Goal: Task Accomplishment & Management: Use online tool/utility

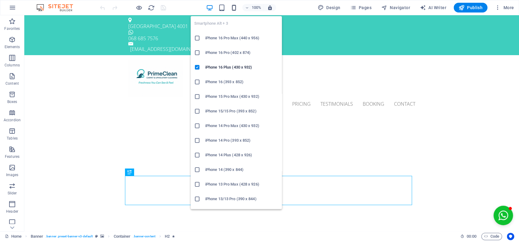
click at [234, 8] on icon "button" at bounding box center [234, 7] width 7 height 7
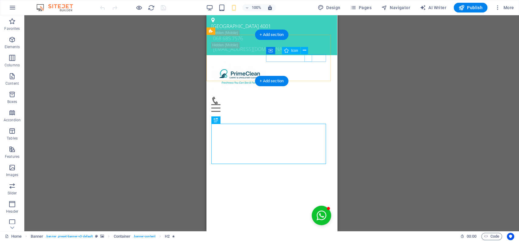
click at [308, 96] on figure at bounding box center [269, 100] width 116 height 8
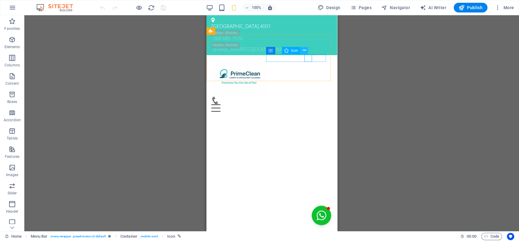
click at [306, 50] on button at bounding box center [304, 50] width 7 height 7
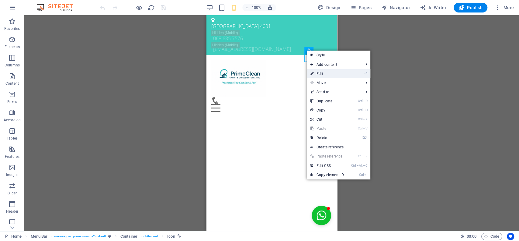
click at [325, 75] on link "⏎ Edit" at bounding box center [327, 73] width 41 height 9
select select "xMidYMid"
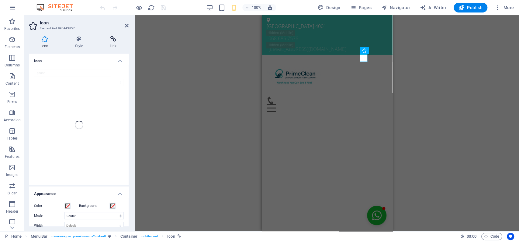
click at [114, 40] on icon at bounding box center [113, 39] width 31 height 6
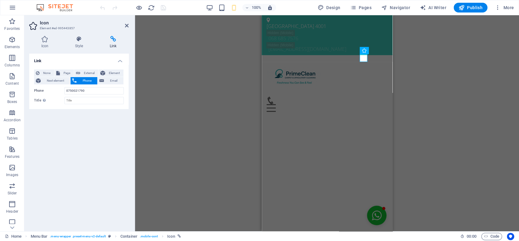
click at [114, 40] on icon at bounding box center [113, 39] width 31 height 6
click at [126, 27] on icon at bounding box center [127, 25] width 4 height 5
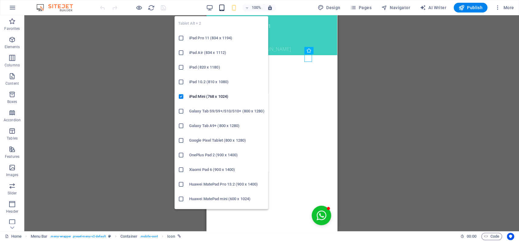
click at [224, 8] on icon "button" at bounding box center [221, 7] width 7 height 7
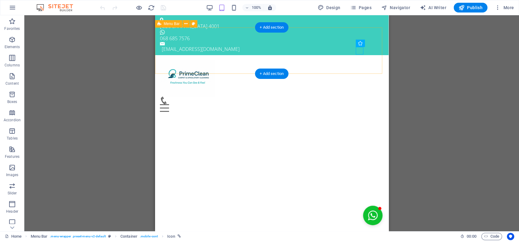
click at [258, 55] on div "Home About us Services Pricing Testimonials Booking Contact Menu" at bounding box center [272, 85] width 234 height 61
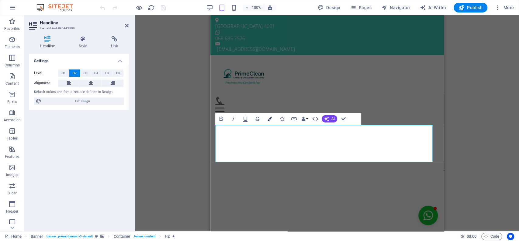
click at [271, 117] on icon "button" at bounding box center [270, 119] width 4 height 4
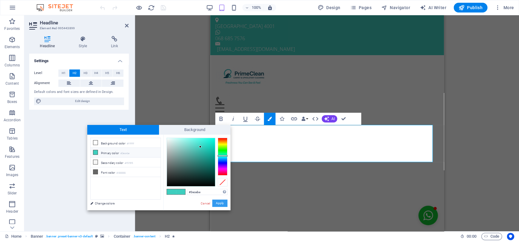
click at [221, 202] on button "Apply" at bounding box center [219, 202] width 15 height 7
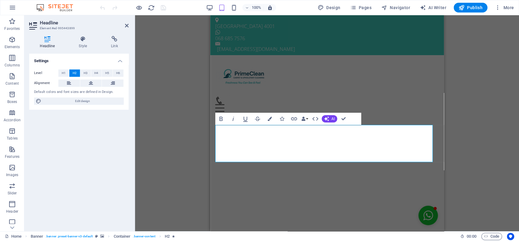
click at [173, 179] on div "Drag here to replace the existing content. Press “Ctrl” if you want to create a…" at bounding box center [327, 123] width 384 height 216
click at [309, 68] on div "Home About us Services Pricing Testimonials Booking Contact Menu" at bounding box center [327, 85] width 234 height 61
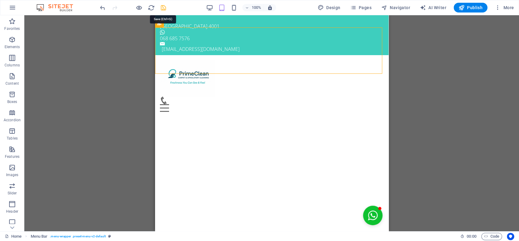
click at [166, 7] on icon "save" at bounding box center [163, 7] width 7 height 7
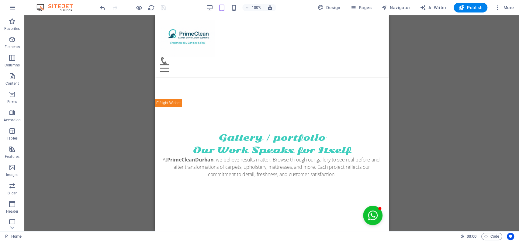
scroll to position [264, 0]
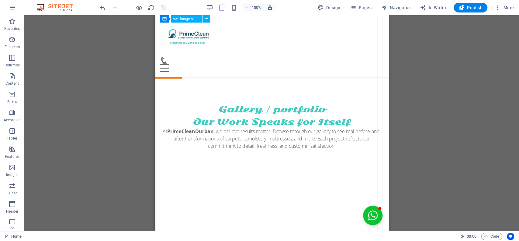
select select "ms"
select select "s"
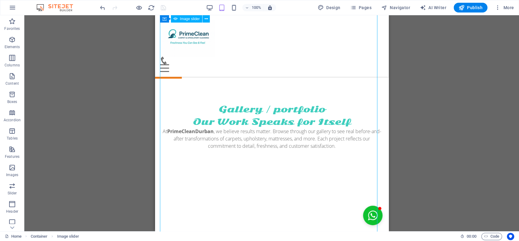
select select "progressive"
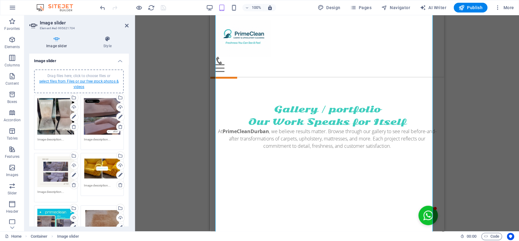
click at [86, 82] on link "select files from Files or our free stock photos & videos" at bounding box center [78, 84] width 79 height 10
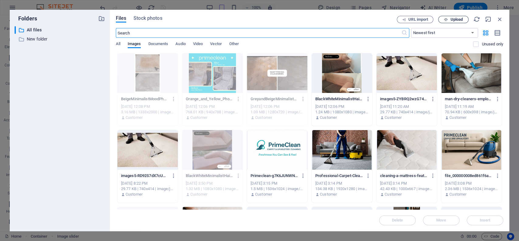
click at [458, 18] on span "Upload" at bounding box center [457, 20] width 12 height 4
click at [451, 21] on span "Upload" at bounding box center [457, 20] width 12 height 4
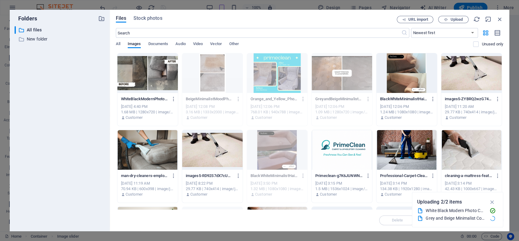
drag, startPoint x: 502, startPoint y: 83, endPoint x: 502, endPoint y: 90, distance: 7.3
click at [502, 90] on div "WhiteBlackModernPhotoCollageBeforeAfterYoutubeThumbnail-MKnxYysNAKY8Nn7w2aImZQ.…" at bounding box center [310, 243] width 388 height 380
click at [141, 74] on div at bounding box center [147, 73] width 61 height 40
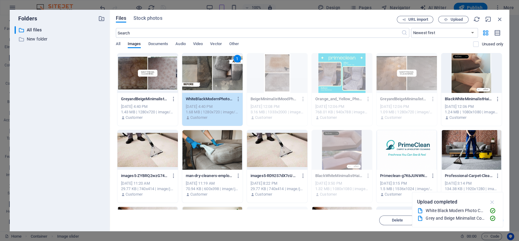
click at [493, 201] on icon "button" at bounding box center [492, 201] width 7 height 7
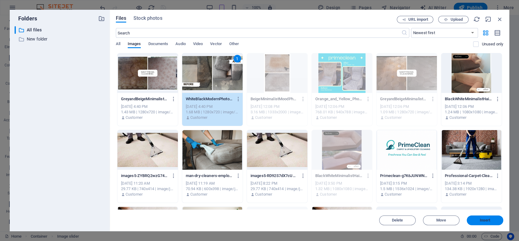
click at [483, 218] on span "Insert" at bounding box center [485, 220] width 11 height 4
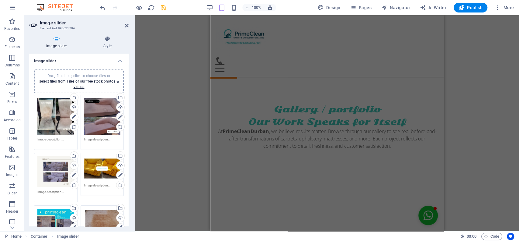
click at [74, 78] on div "Drag files here, click to choose files or select files from Files or our free s…" at bounding box center [79, 81] width 82 height 16
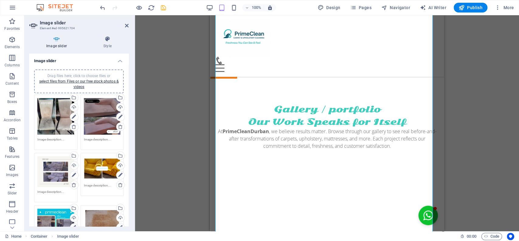
click at [96, 74] on span "Drag files here, click to choose files or select files from Files or our free s…" at bounding box center [78, 81] width 79 height 15
click at [95, 74] on span "Drag files here, click to choose files or select files from Files or our free s…" at bounding box center [78, 81] width 79 height 15
click at [75, 87] on link "select files from Files or our free stock photos & videos" at bounding box center [78, 84] width 79 height 10
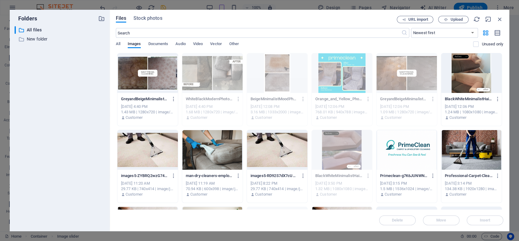
click at [149, 76] on div at bounding box center [147, 73] width 61 height 40
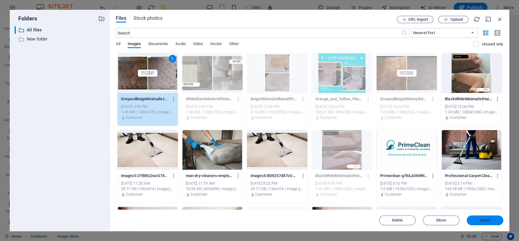
click at [493, 218] on button "Insert" at bounding box center [485, 220] width 37 height 10
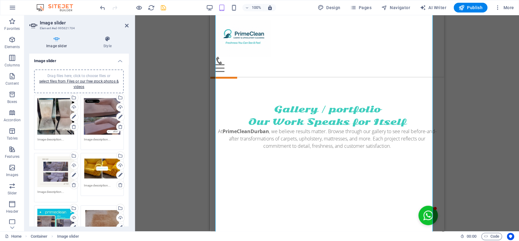
drag, startPoint x: 127, startPoint y: 65, endPoint x: 127, endPoint y: 99, distance: 34.4
click at [127, 99] on div "Drag files here, click to choose files or select files from Files or our free s…" at bounding box center [78, 225] width 99 height 322
drag, startPoint x: 127, startPoint y: 99, endPoint x: 127, endPoint y: 115, distance: 16.1
click at [127, 115] on div "Drag files here, click to choose files or select files from Files or our free s…" at bounding box center [78, 225] width 99 height 322
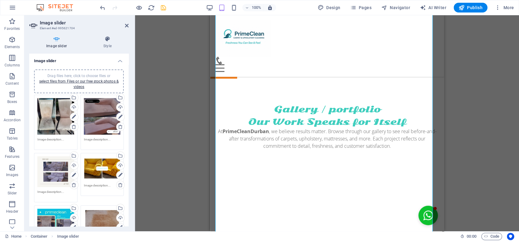
click at [127, 118] on div "Drag files here, click to choose files or select files from Files or our free s…" at bounding box center [78, 225] width 99 height 322
drag, startPoint x: 127, startPoint y: 99, endPoint x: 127, endPoint y: 111, distance: 11.9
click at [127, 111] on div "Drag files here, click to choose files or select files from Files or our free s…" at bounding box center [78, 225] width 99 height 322
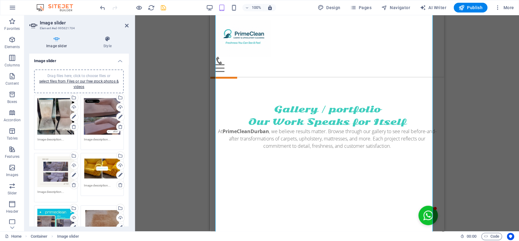
click at [127, 111] on div "Drag files here, click to choose files or select files from Files or our free s…" at bounding box center [78, 225] width 99 height 322
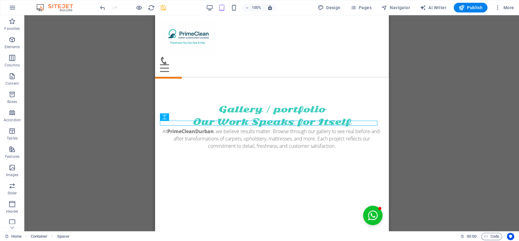
scroll to position [392, 0]
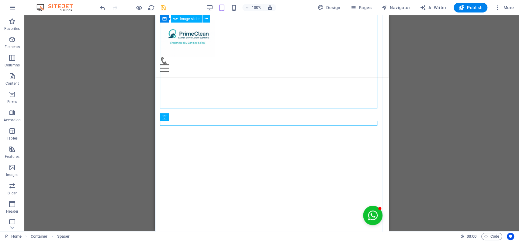
select select "ms"
select select "s"
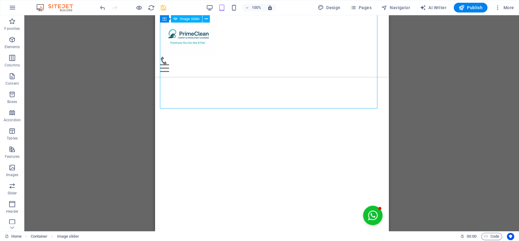
select select "progressive"
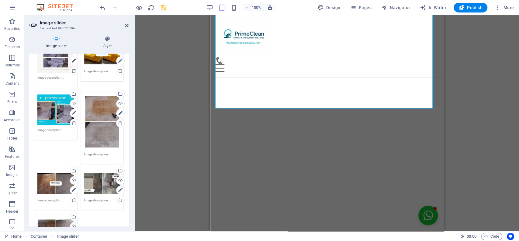
scroll to position [115, 0]
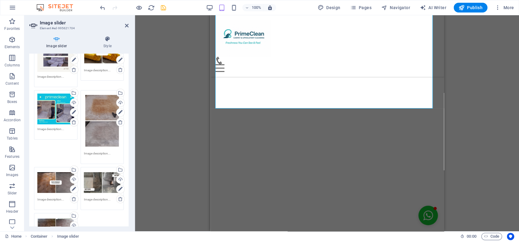
click at [127, 138] on div "Drag files here, click to choose files or select files from Files or our free s…" at bounding box center [78, 110] width 99 height 322
drag, startPoint x: 127, startPoint y: 138, endPoint x: 128, endPoint y: 146, distance: 8.6
click at [128, 146] on div "Image slider Drag files here, click to choose files or select files from Files …" at bounding box center [78, 140] width 99 height 172
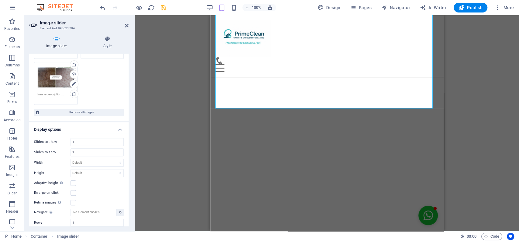
click at [181, 71] on div "Drag and drop a file to add it H3 Banner Container Banner Spacer H3 H2 Spacer H…" at bounding box center [327, 123] width 384 height 216
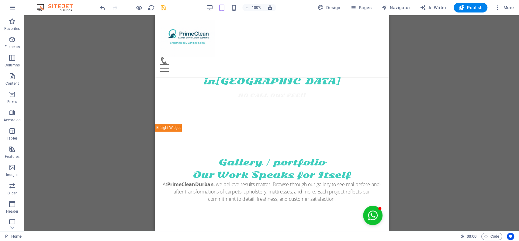
scroll to position [214, 0]
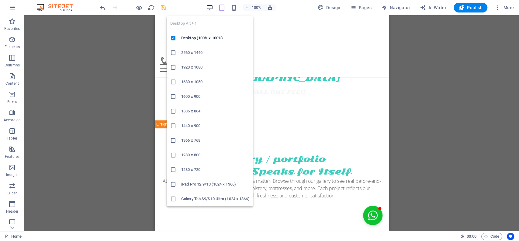
click at [210, 5] on icon "button" at bounding box center [209, 7] width 7 height 7
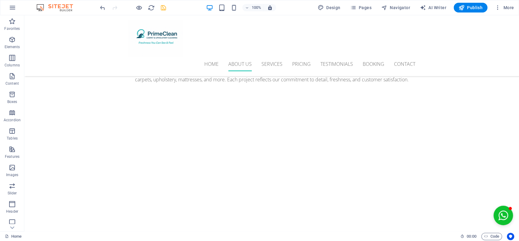
scroll to position [425, 0]
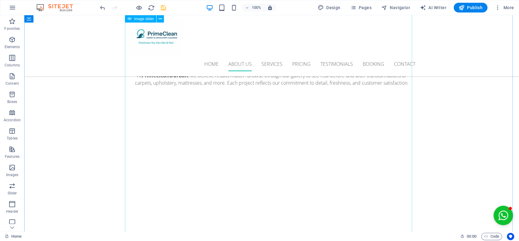
click at [128, 92] on button "button" at bounding box center [128, 92] width 0 height 0
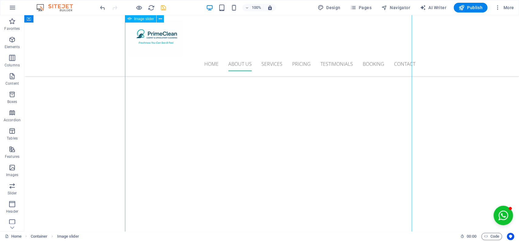
select select "ms"
select select "s"
select select "progressive"
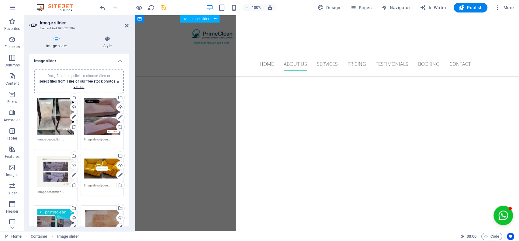
scroll to position [381, 0]
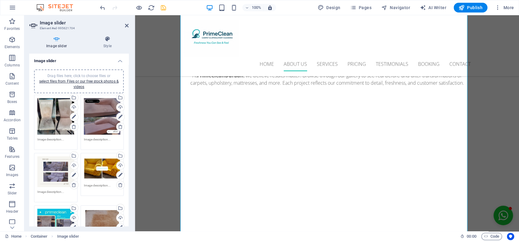
click at [127, 106] on div "Drag files here, click to choose files or select files from Files or our free s…" at bounding box center [78, 225] width 99 height 322
drag, startPoint x: 127, startPoint y: 106, endPoint x: 127, endPoint y: 99, distance: 6.4
click at [127, 99] on div "Drag files here, click to choose files or select files from Files or our free s…" at bounding box center [78, 225] width 99 height 322
drag, startPoint x: 127, startPoint y: 99, endPoint x: 127, endPoint y: 103, distance: 4.3
click at [127, 103] on div "Drag files here, click to choose files or select files from Files or our free s…" at bounding box center [78, 225] width 99 height 322
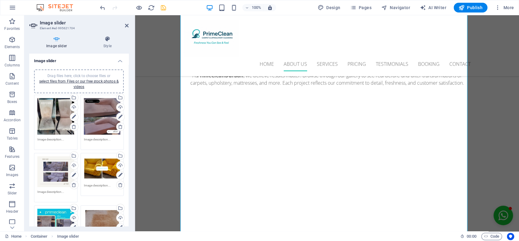
drag, startPoint x: 127, startPoint y: 103, endPoint x: 128, endPoint y: 99, distance: 4.4
click at [128, 99] on div "Image slider Drag files here, click to choose files or select files from Files …" at bounding box center [78, 140] width 99 height 172
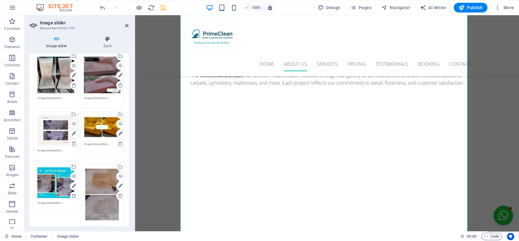
scroll to position [172, 0]
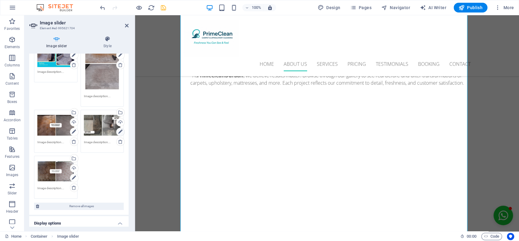
click at [121, 130] on icon at bounding box center [120, 131] width 4 height 7
click at [118, 129] on icon at bounding box center [120, 131] width 4 height 7
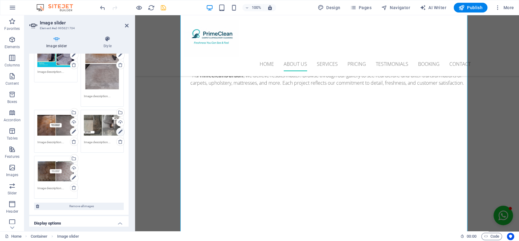
click at [118, 129] on icon at bounding box center [120, 131] width 4 height 7
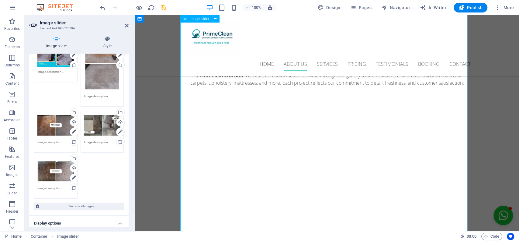
click at [118, 130] on icon at bounding box center [120, 131] width 4 height 7
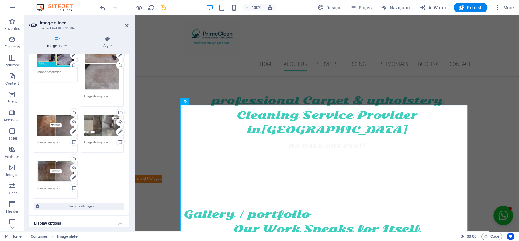
scroll to position [220, 0]
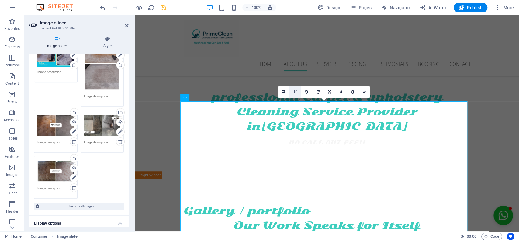
click at [297, 93] on link at bounding box center [295, 92] width 12 height 12
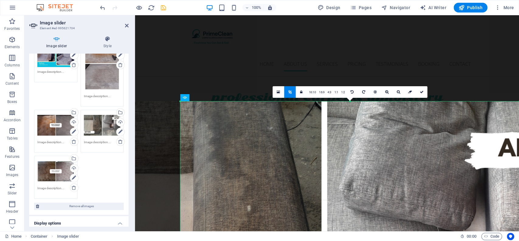
drag, startPoint x: 467, startPoint y: 147, endPoint x: 519, endPoint y: 150, distance: 52.1
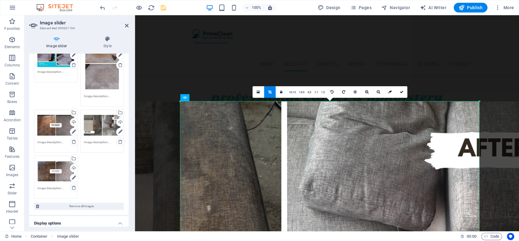
drag, startPoint x: 181, startPoint y: 155, endPoint x: 221, endPoint y: 156, distance: 40.2
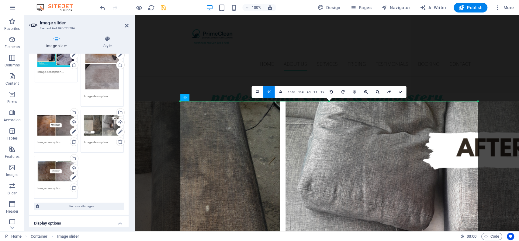
drag, startPoint x: 181, startPoint y: 157, endPoint x: 185, endPoint y: 162, distance: 6.0
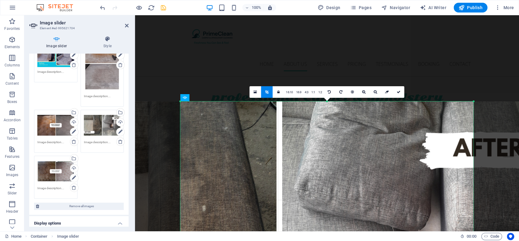
drag, startPoint x: 180, startPoint y: 157, endPoint x: 192, endPoint y: 164, distance: 13.9
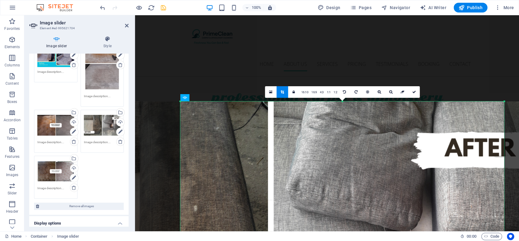
drag, startPoint x: 465, startPoint y: 165, endPoint x: 508, endPoint y: 167, distance: 42.9
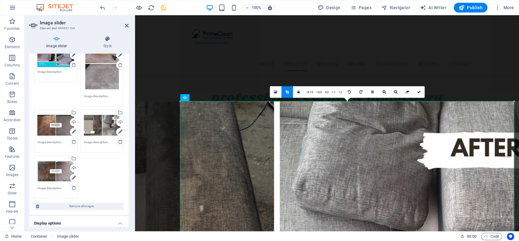
drag, startPoint x: 180, startPoint y: 139, endPoint x: 172, endPoint y: 145, distance: 9.8
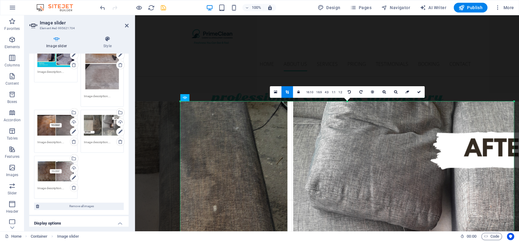
drag, startPoint x: 184, startPoint y: 143, endPoint x: 197, endPoint y: 145, distance: 13.5
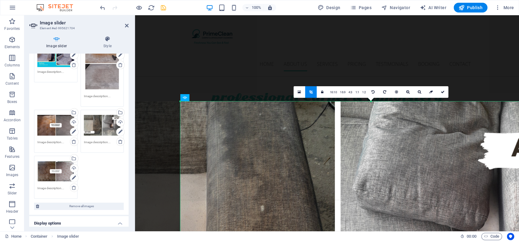
drag, startPoint x: 181, startPoint y: 147, endPoint x: 134, endPoint y: 148, distance: 47.5
click at [134, 148] on div "Image slider Element #ed-995621704 Image slider Style Image slider Drag files h…" at bounding box center [271, 123] width 495 height 216
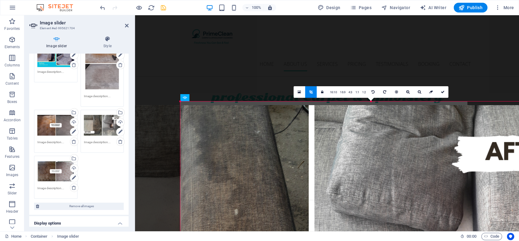
drag, startPoint x: 426, startPoint y: 152, endPoint x: 400, endPoint y: 155, distance: 26.4
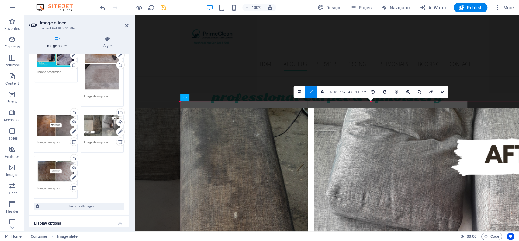
drag, startPoint x: 438, startPoint y: 103, endPoint x: 437, endPoint y: 110, distance: 6.7
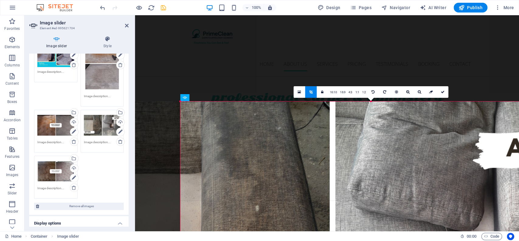
drag, startPoint x: 263, startPoint y: 138, endPoint x: 285, endPoint y: 138, distance: 21.9
drag, startPoint x: 484, startPoint y: 101, endPoint x: 348, endPoint y: 74, distance: 138.5
click at [483, 89] on div "Drag and drop a file to add it H3 Banner Container Banner Spacer H3 H2 Spacer H…" at bounding box center [327, 13] width 384 height 436
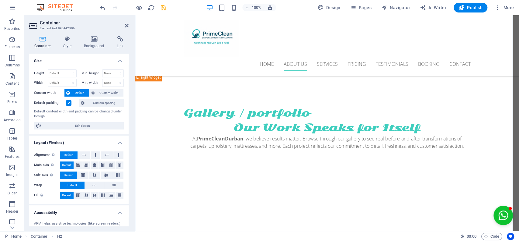
scroll to position [314, 0]
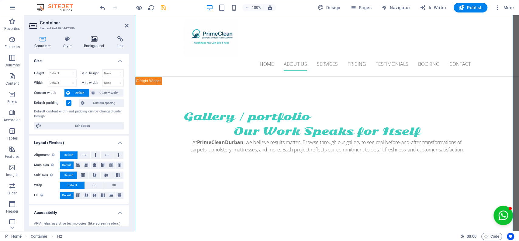
click at [88, 45] on h4 "Background" at bounding box center [95, 42] width 33 height 13
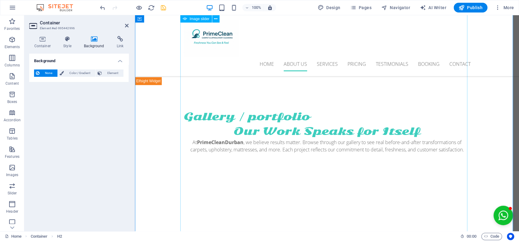
select select "ms"
select select "s"
select select "progressive"
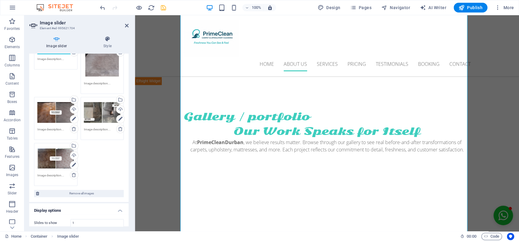
scroll to position [186, 0]
click at [119, 115] on icon at bounding box center [120, 117] width 4 height 7
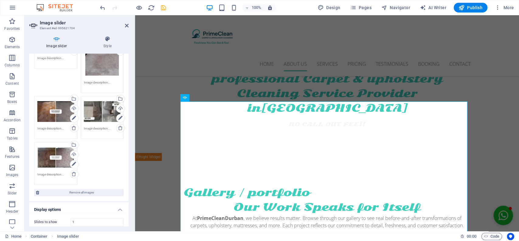
scroll to position [220, 0]
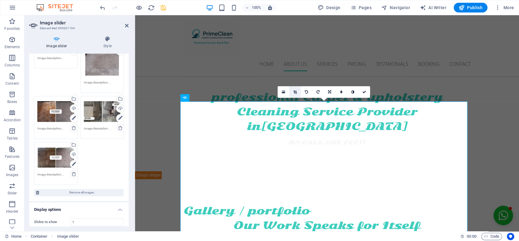
click at [295, 87] on link at bounding box center [295, 92] width 12 height 12
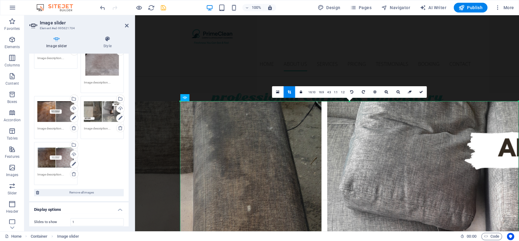
drag, startPoint x: 468, startPoint y: 120, endPoint x: 519, endPoint y: 120, distance: 51.1
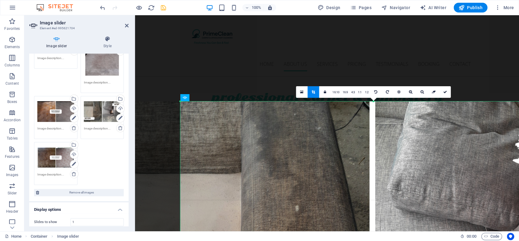
drag, startPoint x: 180, startPoint y: 116, endPoint x: 132, endPoint y: 119, distance: 48.2
click at [132, 119] on div "Image slider Element #ed-995621704 Image slider Style Image slider Drag files h…" at bounding box center [271, 123] width 495 height 216
click at [445, 91] on icon at bounding box center [446, 92] width 4 height 4
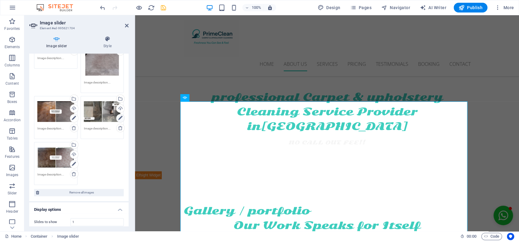
click at [119, 114] on icon at bounding box center [120, 117] width 4 height 7
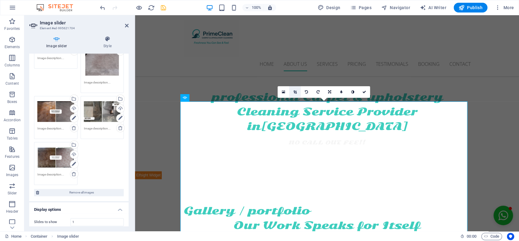
click at [297, 92] on link at bounding box center [295, 92] width 12 height 12
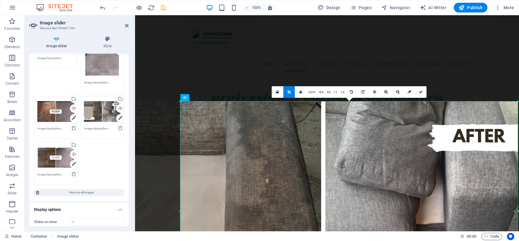
drag, startPoint x: 468, startPoint y: 147, endPoint x: 519, endPoint y: 161, distance: 52.6
click at [519, 161] on div at bounding box center [518, 210] width 2 height 219
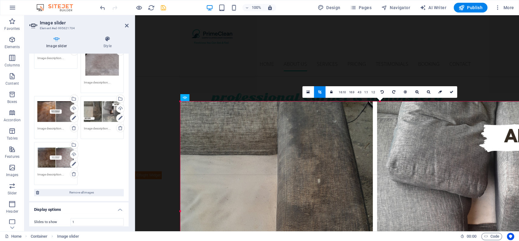
drag, startPoint x: 180, startPoint y: 131, endPoint x: 119, endPoint y: 136, distance: 61.7
click at [119, 136] on div "Image slider Element #ed-995621704 Image slider Style Image slider Drag files h…" at bounding box center [271, 123] width 495 height 216
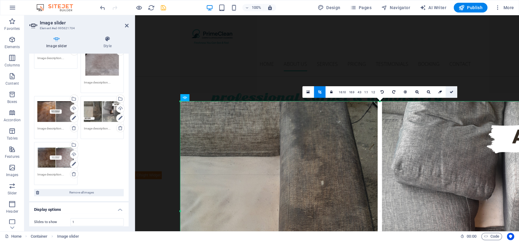
click at [453, 89] on link at bounding box center [452, 92] width 12 height 12
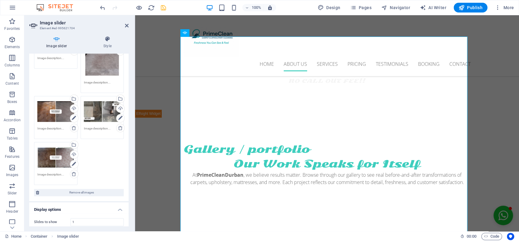
scroll to position [296, 0]
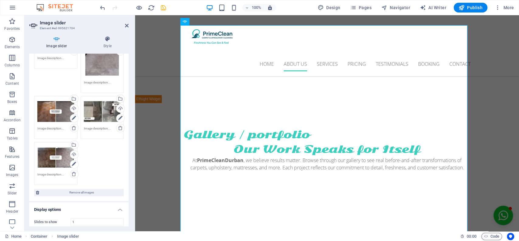
click at [56, 159] on div "Drag files here, click to choose files or select files from Files or our free s…" at bounding box center [55, 157] width 37 height 24
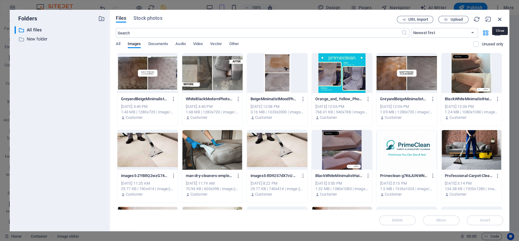
drag, startPoint x: 498, startPoint y: 20, endPoint x: 336, endPoint y: 12, distance: 162.0
click at [498, 20] on icon "button" at bounding box center [500, 19] width 7 height 7
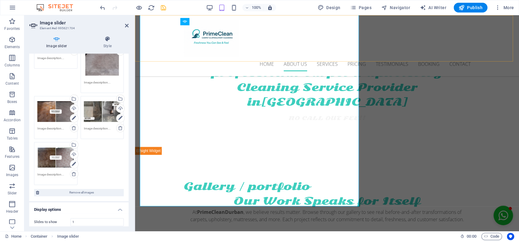
scroll to position [296, 0]
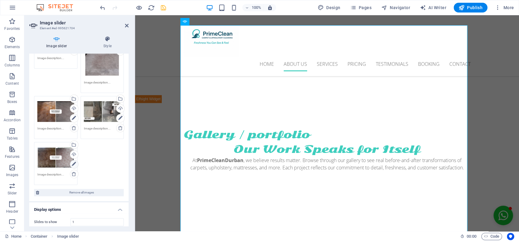
click at [72, 164] on icon at bounding box center [74, 163] width 4 height 7
click at [73, 161] on icon at bounding box center [74, 163] width 4 height 7
click at [294, 16] on icon at bounding box center [295, 16] width 3 height 4
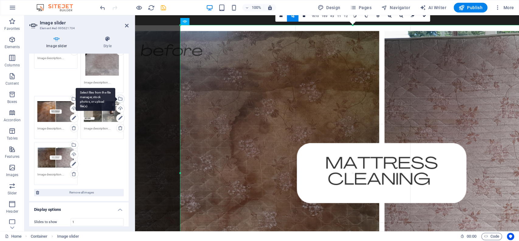
drag, startPoint x: 180, startPoint y: 88, endPoint x: 123, endPoint y: 97, distance: 58.2
click at [123, 97] on div "Image slider Element #ed-995621704 Image slider Style Image slider Drag files h…" at bounding box center [271, 123] width 495 height 216
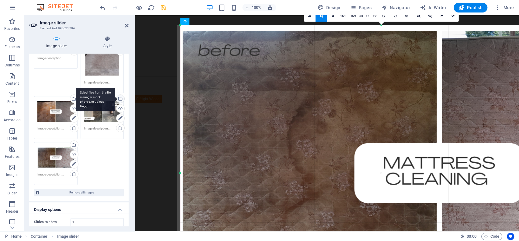
drag, startPoint x: 180, startPoint y: 92, endPoint x: 123, endPoint y: 96, distance: 57.6
click at [123, 96] on div "Image slider Element #ed-995621704 Image slider Style Image slider Drag files h…" at bounding box center [271, 123] width 495 height 216
click at [453, 16] on icon at bounding box center [453, 16] width 4 height 4
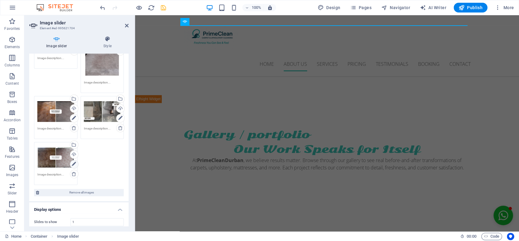
click at [70, 160] on link at bounding box center [74, 164] width 9 height 9
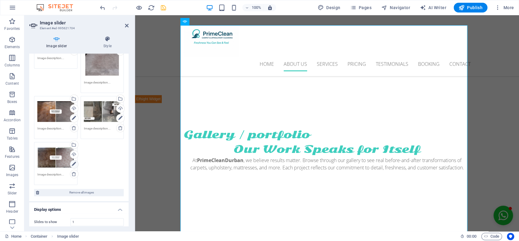
click at [73, 160] on icon at bounding box center [74, 163] width 4 height 7
click at [295, 16] on icon at bounding box center [295, 16] width 3 height 4
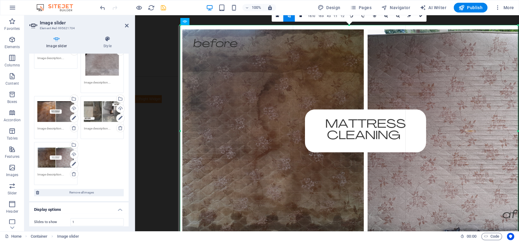
drag, startPoint x: 468, startPoint y: 110, endPoint x: 519, endPoint y: 99, distance: 51.7
click at [519, 99] on div at bounding box center [518, 130] width 2 height 211
click at [421, 18] on link at bounding box center [421, 16] width 12 height 12
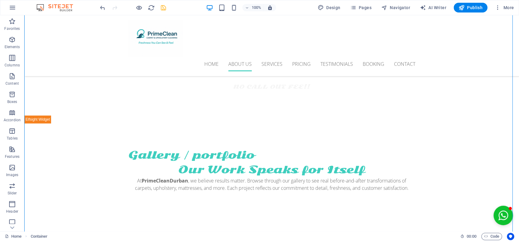
scroll to position [309, 0]
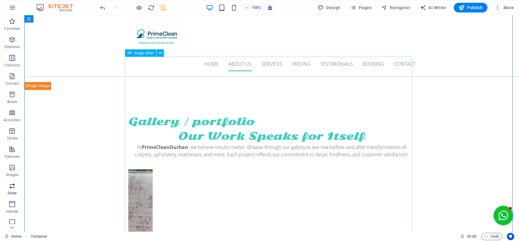
select select "ms"
select select "s"
select select "progressive"
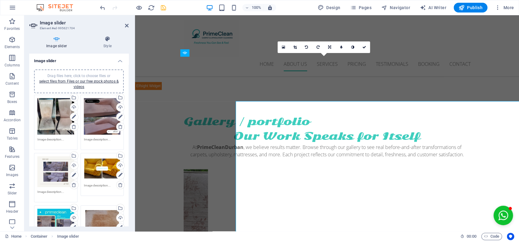
scroll to position [265, 0]
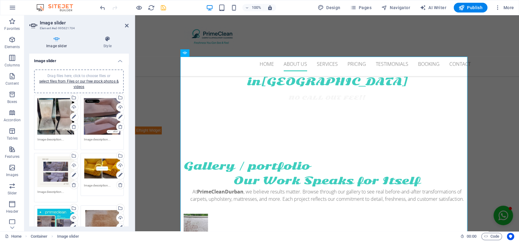
drag, startPoint x: 127, startPoint y: 89, endPoint x: 128, endPoint y: 97, distance: 8.1
click at [128, 97] on div "Image slider Drag files here, click to choose files or select files from Files …" at bounding box center [78, 140] width 99 height 172
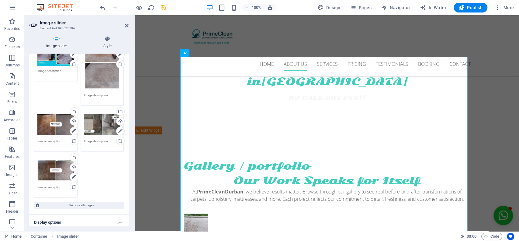
scroll to position [182, 0]
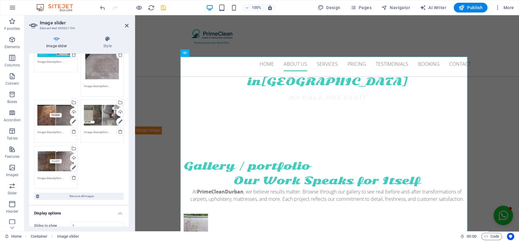
click at [72, 165] on icon at bounding box center [74, 167] width 4 height 7
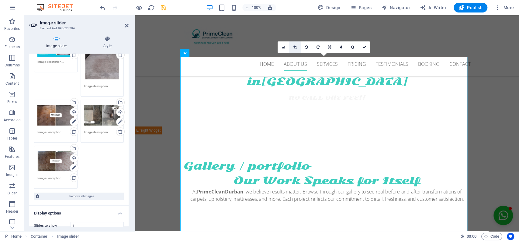
click at [295, 46] on icon at bounding box center [295, 47] width 3 height 4
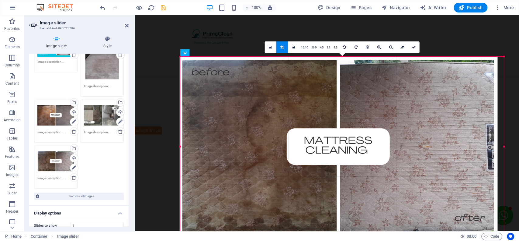
drag, startPoint x: 468, startPoint y: 87, endPoint x: 369, endPoint y: 71, distance: 99.9
click at [504, 86] on div at bounding box center [504, 146] width 2 height 179
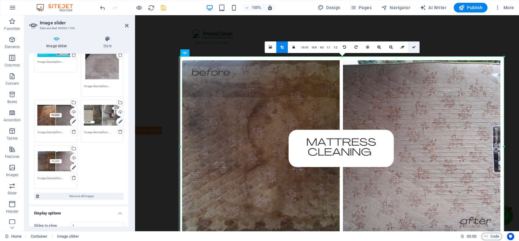
click at [416, 47] on link at bounding box center [414, 47] width 12 height 12
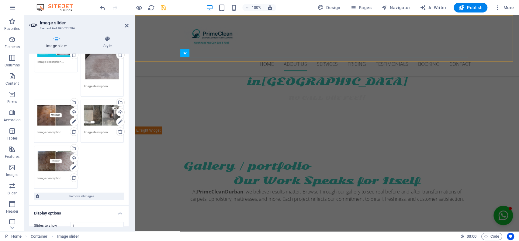
click at [160, 43] on div "Home About us Services Pricing Testimonials Booking Contact Menu" at bounding box center [327, 45] width 384 height 61
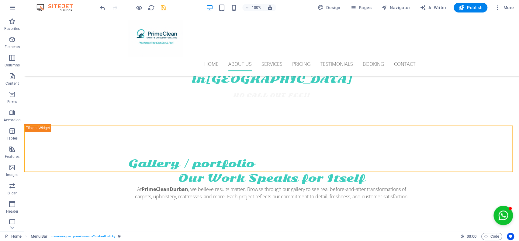
scroll to position [323, 0]
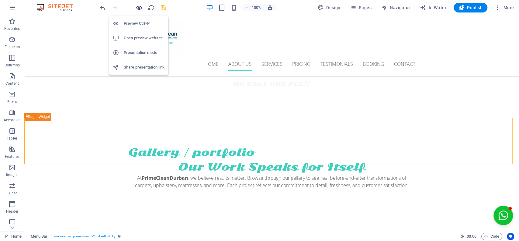
click at [138, 6] on icon "button" at bounding box center [139, 7] width 7 height 7
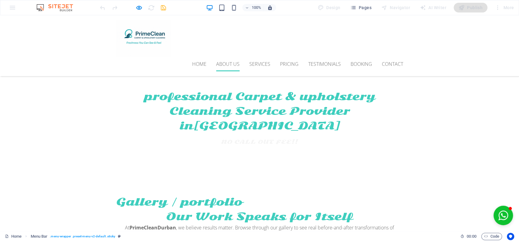
scroll to position [308, 0]
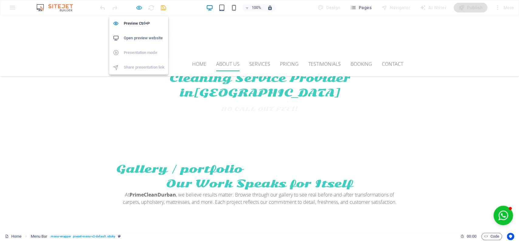
click at [138, 5] on icon "button" at bounding box center [139, 7] width 7 height 7
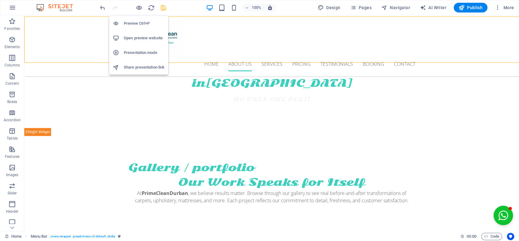
scroll to position [306, 0]
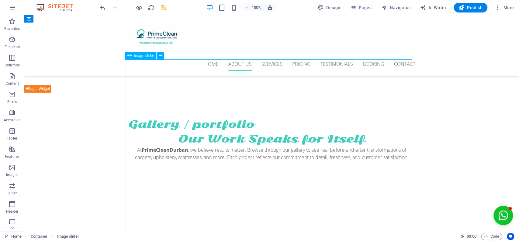
select select "ms"
select select "s"
select select "progressive"
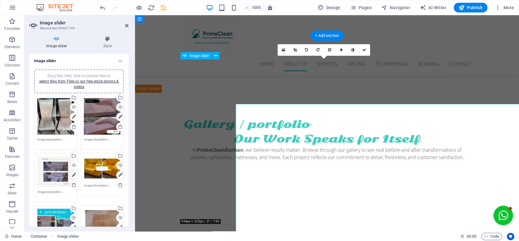
scroll to position [262, 0]
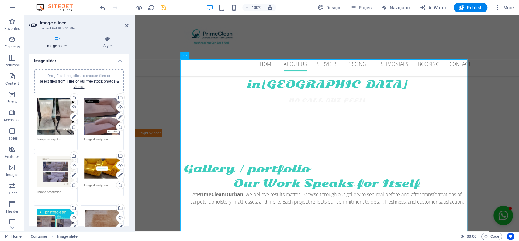
drag, startPoint x: 127, startPoint y: 112, endPoint x: 127, endPoint y: 100, distance: 11.9
click at [127, 100] on div "Drag files here, click to choose files or select files from Files or our free s…" at bounding box center [78, 225] width 99 height 322
click at [128, 102] on div "Image slider Drag files here, click to choose files or select files from Files …" at bounding box center [78, 140] width 99 height 172
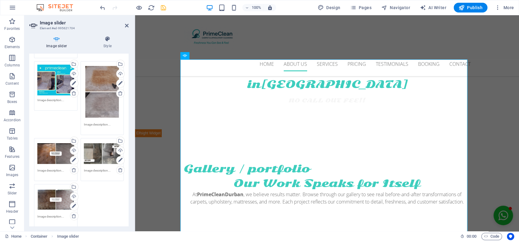
scroll to position [145, 0]
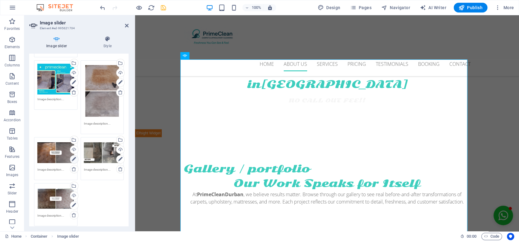
click at [73, 156] on icon at bounding box center [74, 158] width 4 height 7
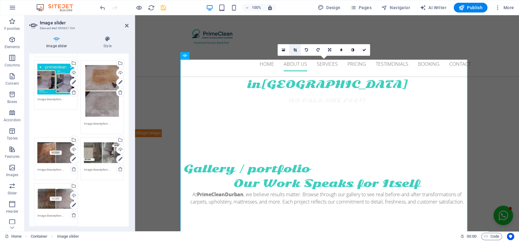
click at [297, 47] on link at bounding box center [295, 50] width 12 height 12
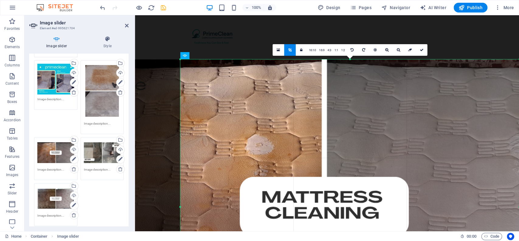
drag, startPoint x: 467, startPoint y: 91, endPoint x: 519, endPoint y: 90, distance: 52.0
click at [519, 90] on div at bounding box center [520, 206] width 2 height 294
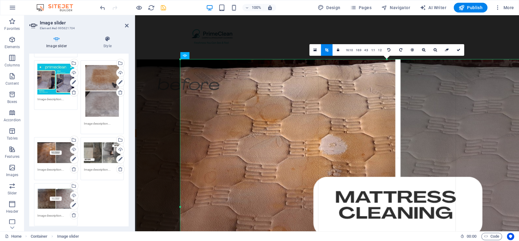
drag, startPoint x: 181, startPoint y: 103, endPoint x: 108, endPoint y: 106, distance: 73.7
click at [108, 106] on div "Image slider Element #ed-995621704 Image slider Style Image slider Drag files h…" at bounding box center [271, 123] width 495 height 216
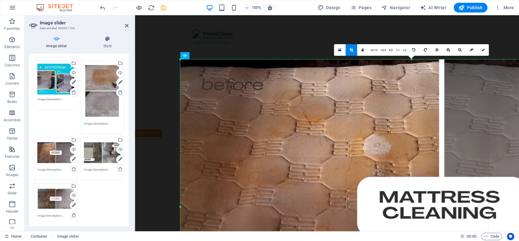
drag, startPoint x: 181, startPoint y: 98, endPoint x: 131, endPoint y: 103, distance: 49.5
click at [131, 103] on div "Image slider Element #ed-995621704 Image slider Style Image slider Drag files h…" at bounding box center [271, 123] width 495 height 216
click at [483, 51] on icon at bounding box center [483, 50] width 4 height 4
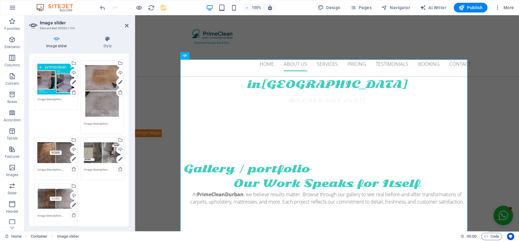
click at [74, 201] on icon at bounding box center [74, 204] width 4 height 7
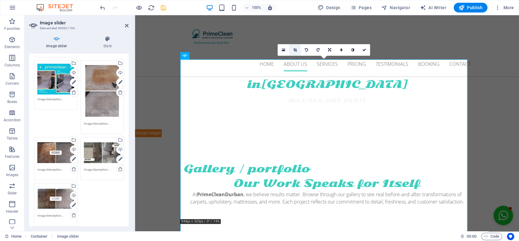
click at [297, 48] on link at bounding box center [295, 50] width 12 height 12
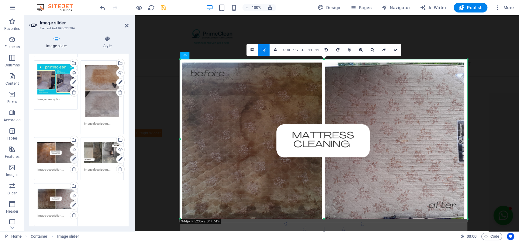
click at [73, 155] on icon at bounding box center [74, 158] width 4 height 7
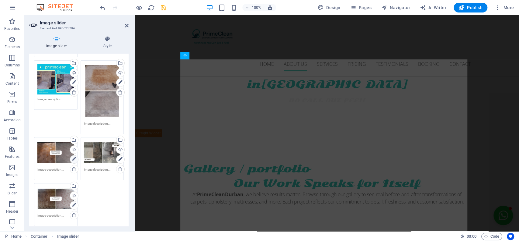
click at [73, 155] on icon at bounding box center [74, 158] width 4 height 7
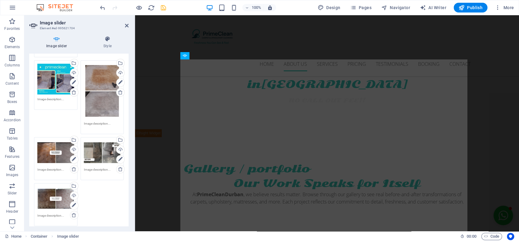
click at [451, 50] on div "Home About us Services Pricing Testimonials Booking Contact Menu" at bounding box center [327, 45] width 384 height 61
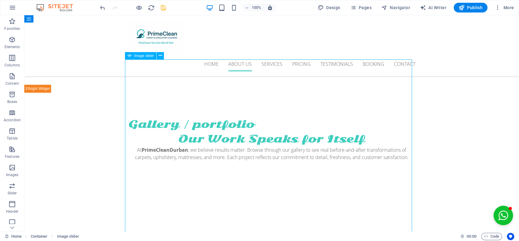
select select "ms"
select select "s"
select select "progressive"
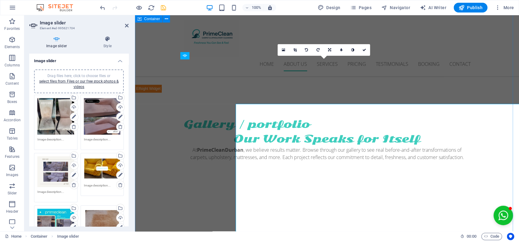
scroll to position [262, 0]
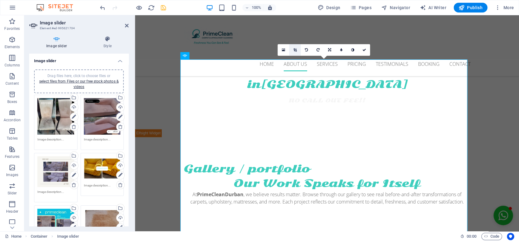
click at [296, 48] on icon at bounding box center [295, 50] width 3 height 4
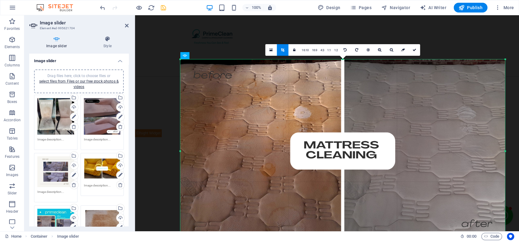
drag, startPoint x: 468, startPoint y: 93, endPoint x: 505, endPoint y: 89, distance: 37.6
click at [505, 89] on div at bounding box center [505, 150] width 2 height 183
click at [415, 52] on link at bounding box center [415, 50] width 12 height 12
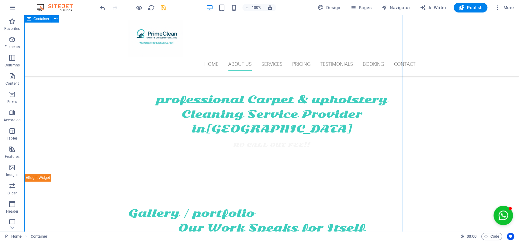
scroll to position [306, 0]
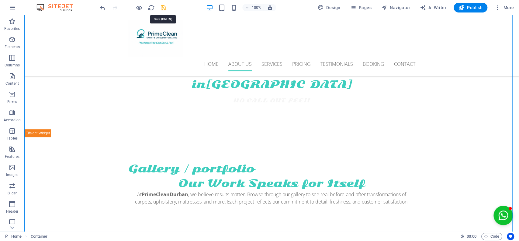
click at [162, 5] on icon "save" at bounding box center [163, 7] width 7 height 7
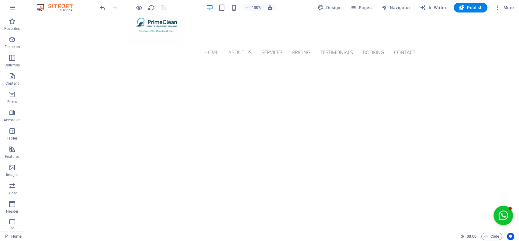
scroll to position [4, 0]
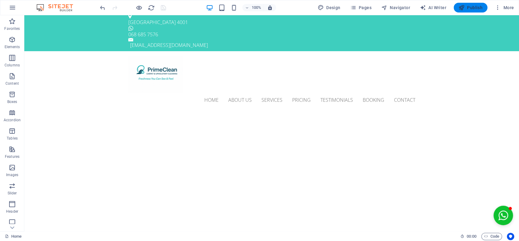
click at [467, 8] on span "Publish" at bounding box center [471, 8] width 24 height 6
